Goal: Transaction & Acquisition: Purchase product/service

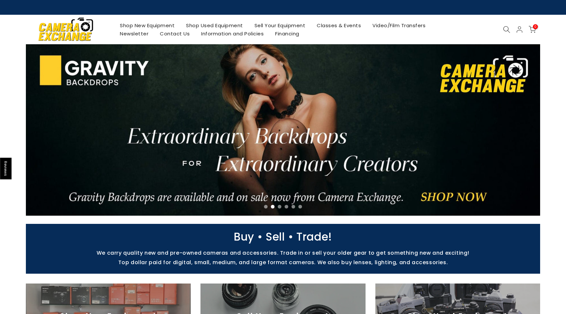
click at [201, 28] on link "Shop Used Equipment" at bounding box center [214, 25] width 68 height 8
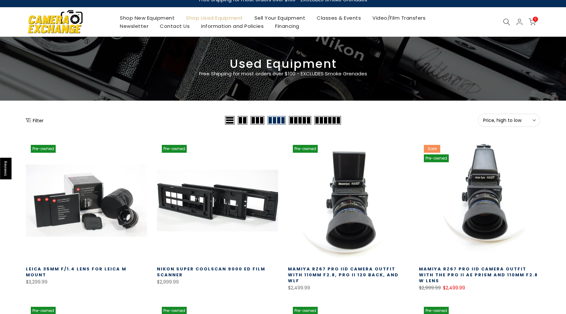
scroll to position [14, 0]
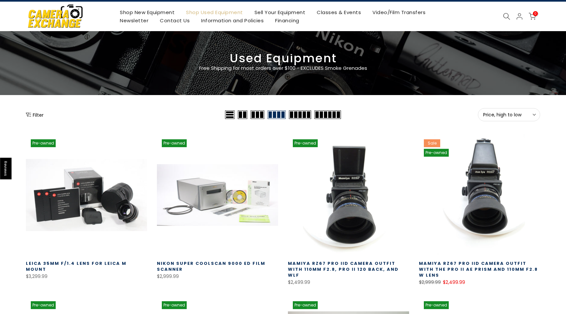
click at [501, 120] on button "Price, high to low Sort" at bounding box center [509, 114] width 62 height 13
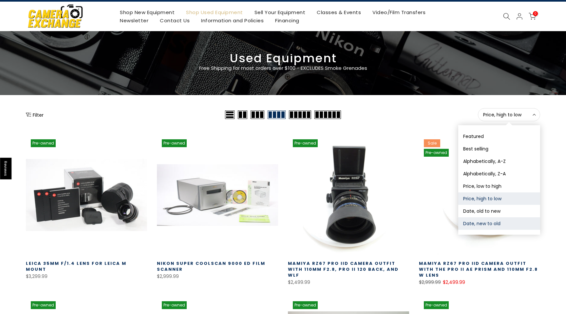
click at [473, 220] on button "Date, new to old" at bounding box center [499, 223] width 82 height 12
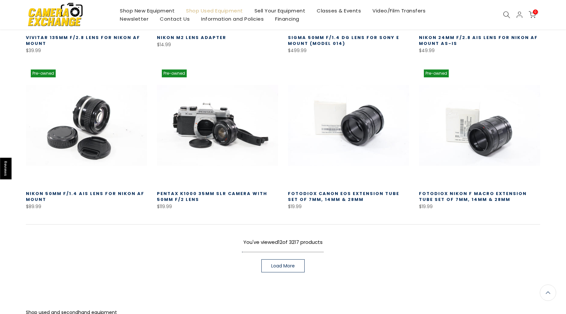
scroll to position [395, 0]
click at [303, 268] on link "Load More" at bounding box center [282, 265] width 43 height 13
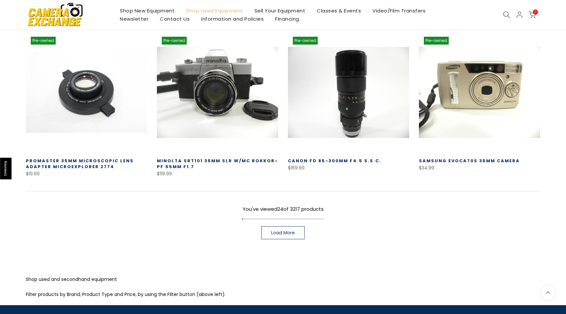
scroll to position [896, 0]
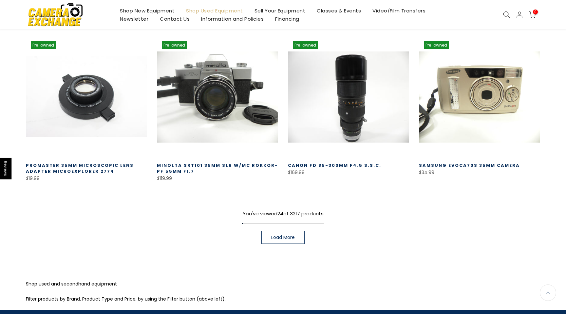
click at [278, 235] on span "Load More" at bounding box center [283, 237] width 24 height 5
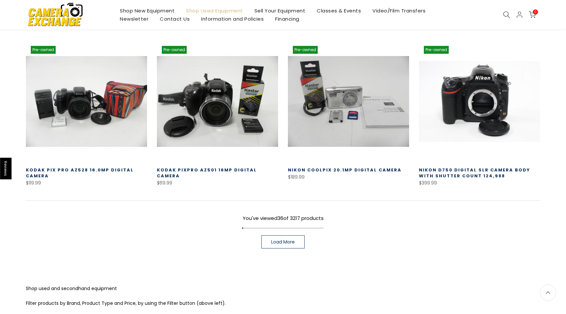
scroll to position [1372, 0]
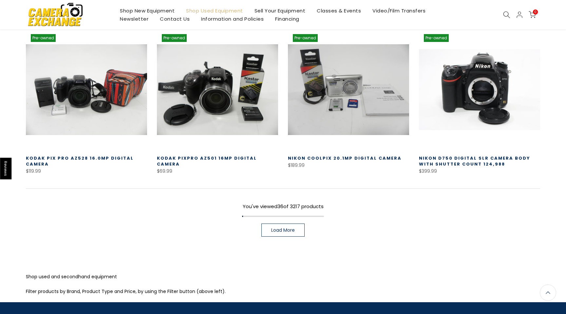
click at [283, 228] on span "Load More" at bounding box center [283, 230] width 24 height 5
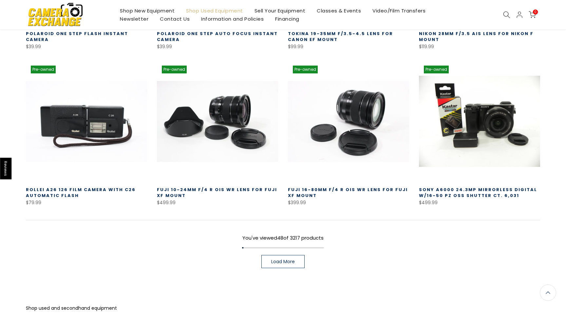
scroll to position [1808, 0]
click at [278, 259] on span "Load More" at bounding box center [283, 261] width 24 height 5
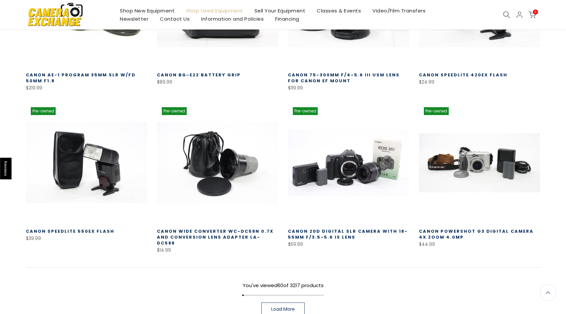
scroll to position [2235, 0]
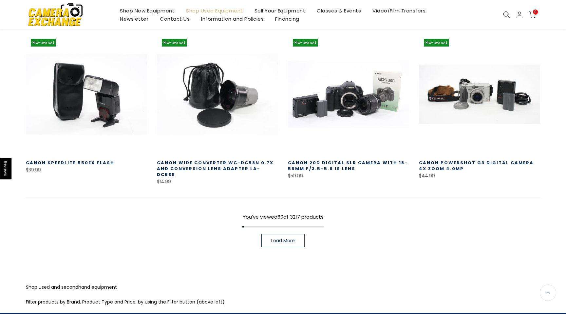
click at [289, 234] on link "Load More" at bounding box center [282, 240] width 43 height 13
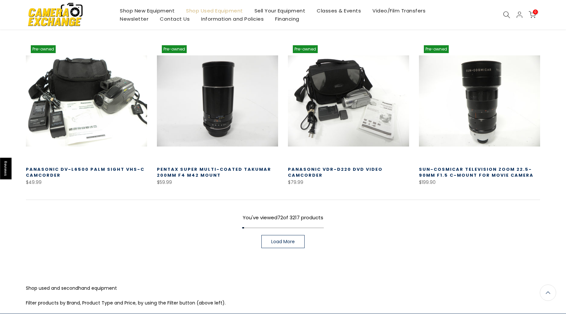
scroll to position [2770, 0]
click at [293, 221] on div "You've viewed 72 of 3217 products Load More" at bounding box center [283, 223] width 514 height 48
click at [290, 239] on span "Load More" at bounding box center [283, 241] width 24 height 5
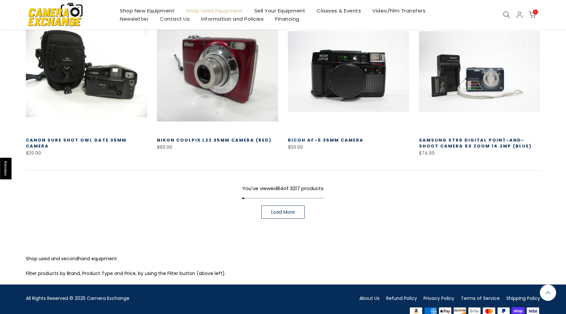
scroll to position [3266, 0]
